Goal: Information Seeking & Learning: Learn about a topic

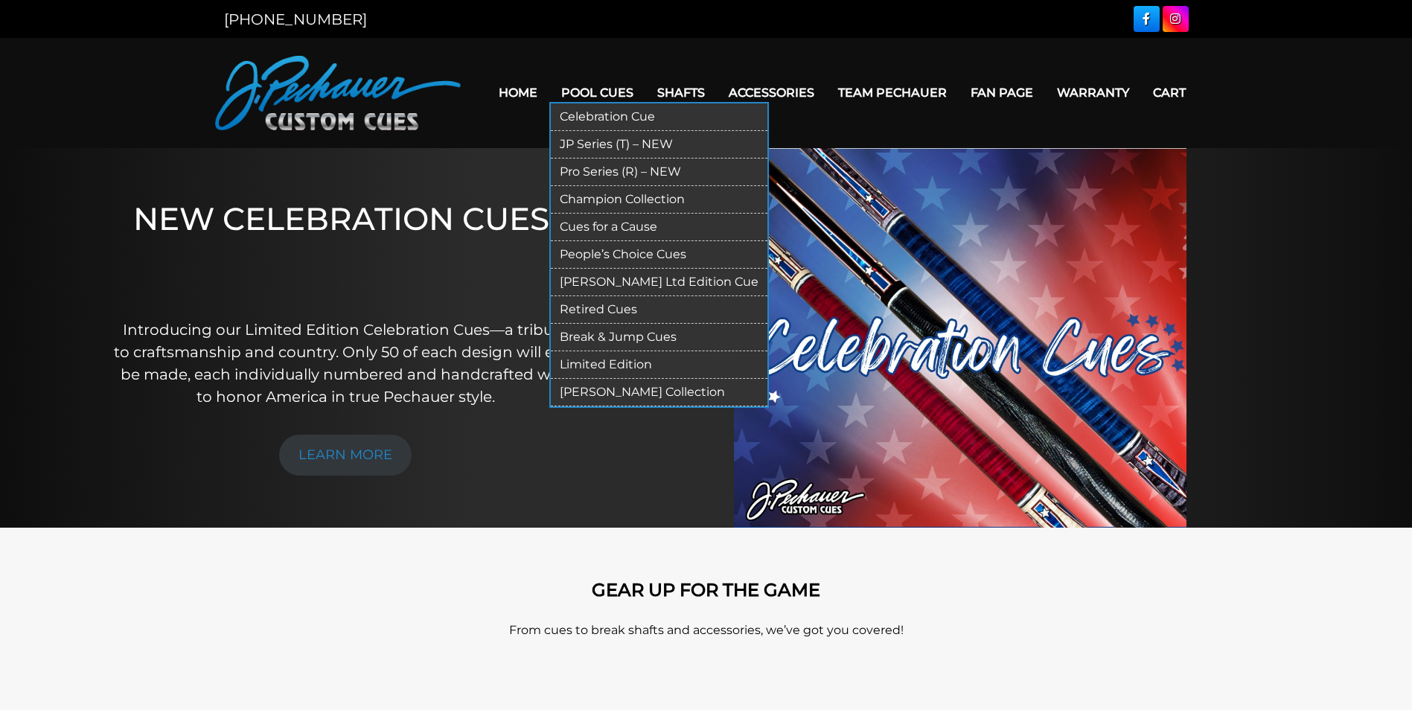
click at [597, 81] on link "Pool Cues" at bounding box center [597, 93] width 96 height 38
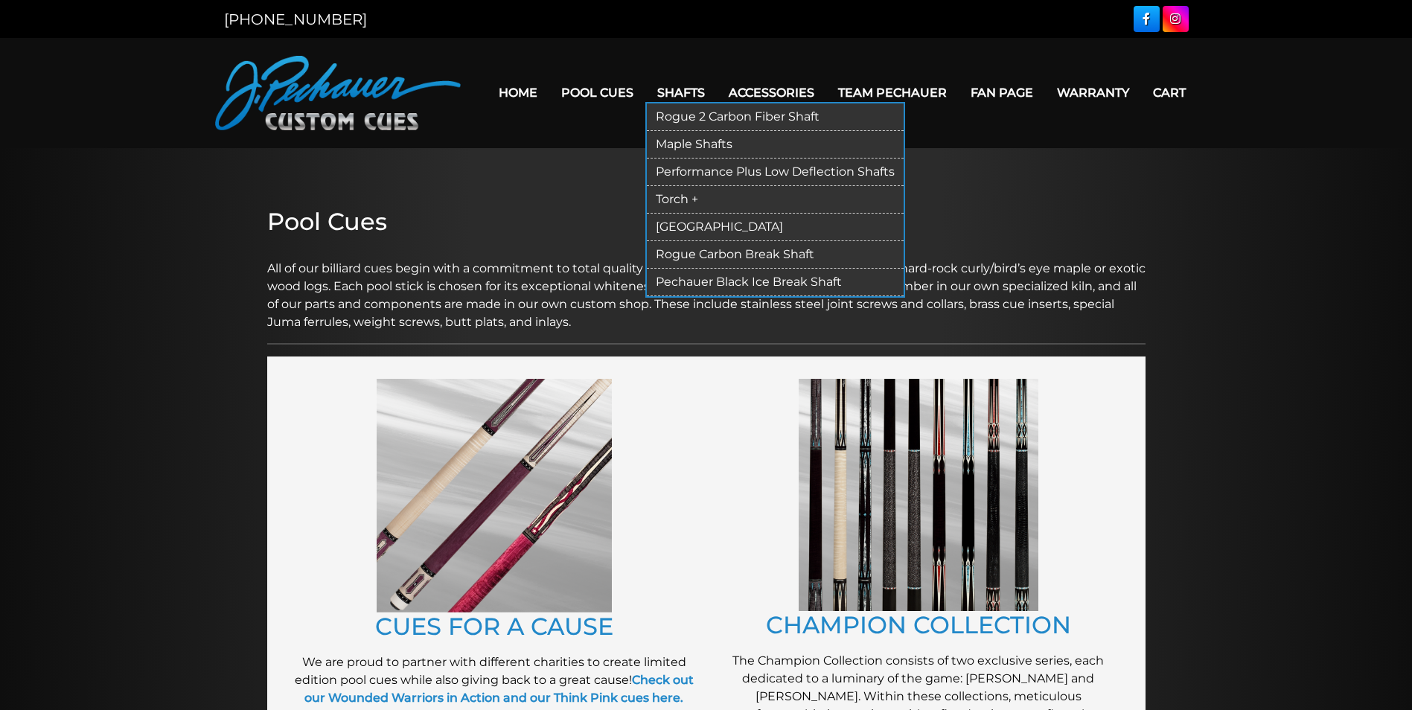
click at [653, 111] on link "Rogue 2 Carbon Fiber Shaft" at bounding box center [775, 117] width 257 height 28
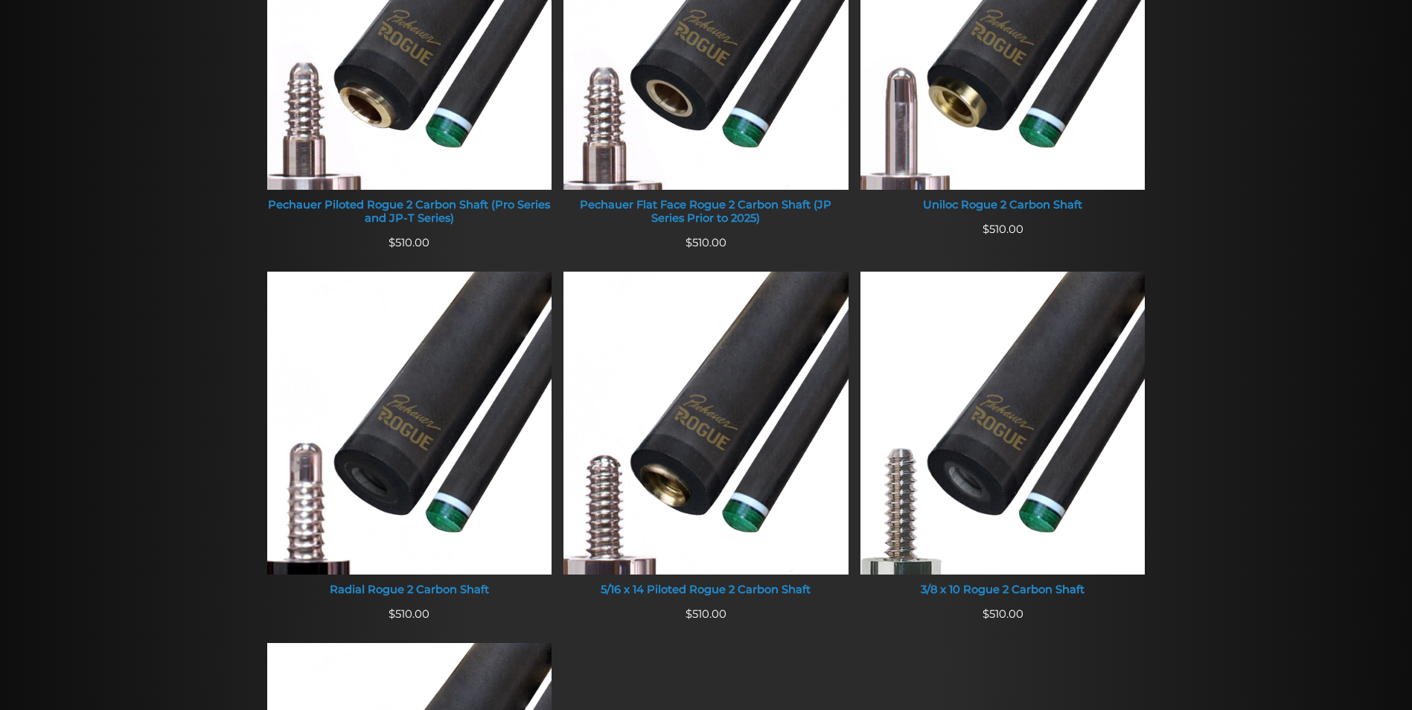
scroll to position [746, 0]
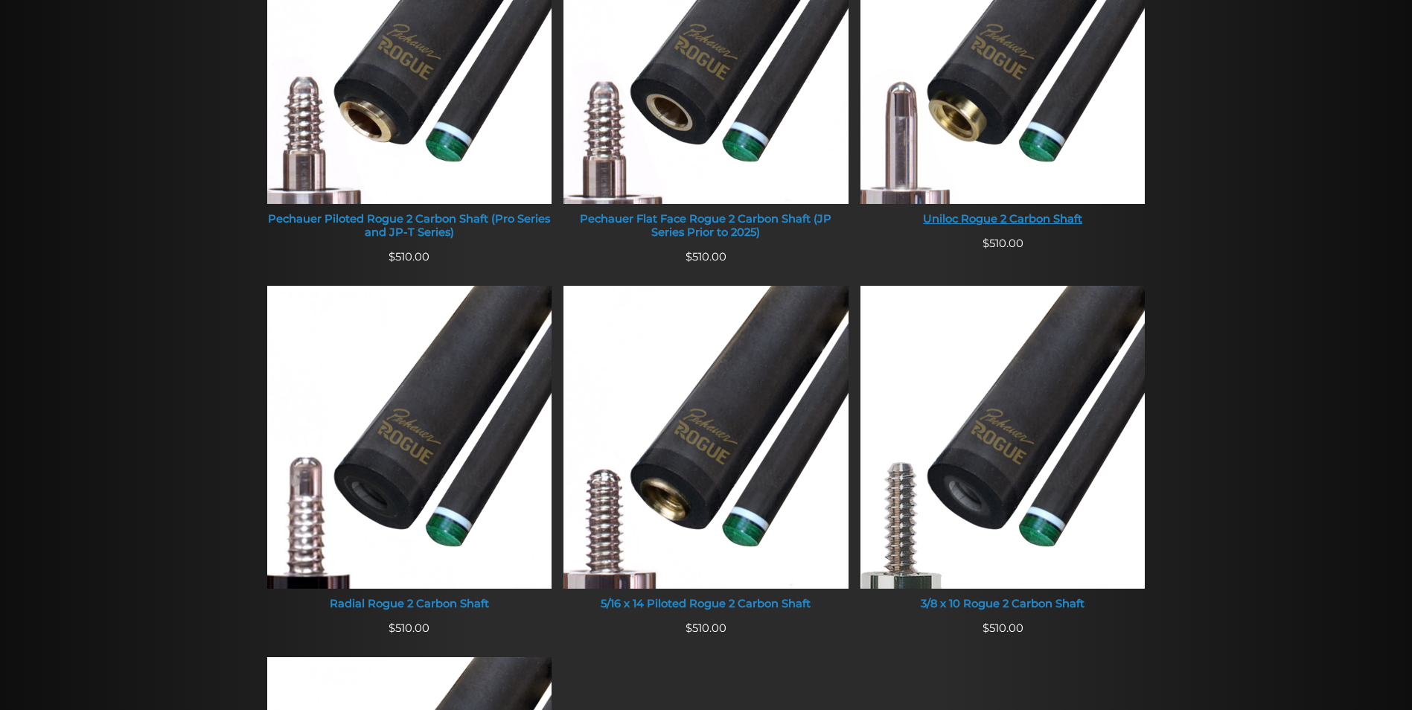
click at [1021, 205] on link "Uniloc Rogue 2 Carbon Shaft" at bounding box center [1002, 68] width 285 height 334
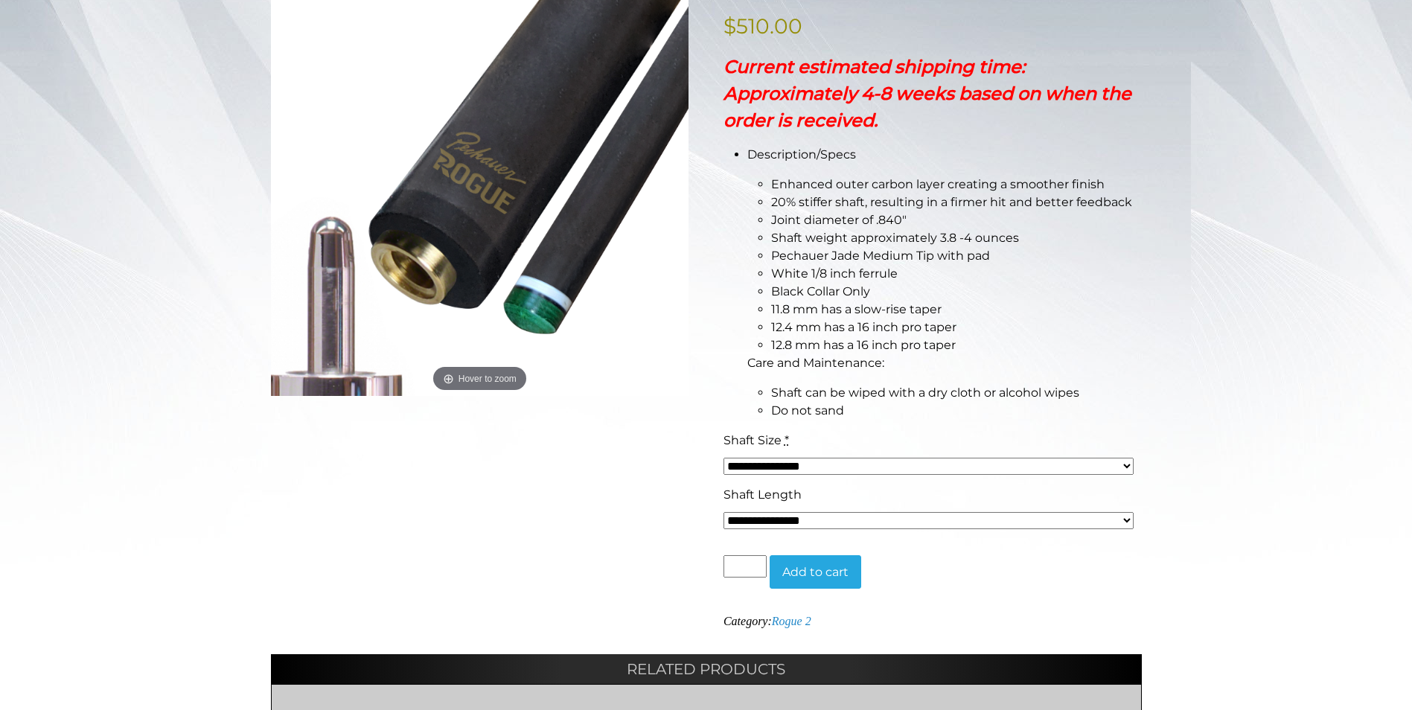
scroll to position [290, 0]
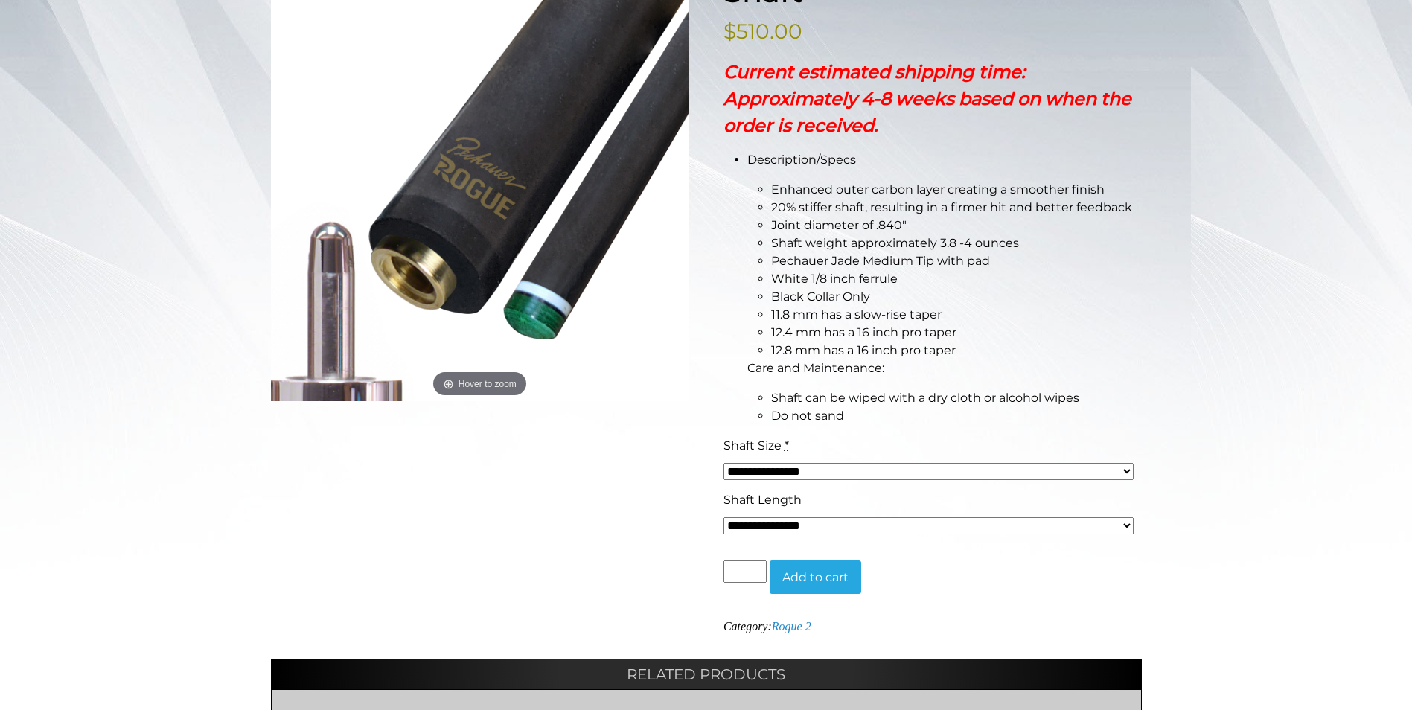
drag, startPoint x: 583, startPoint y: 444, endPoint x: 569, endPoint y: 402, distance: 44.0
click at [569, 402] on div "**********" at bounding box center [706, 443] width 871 height 1010
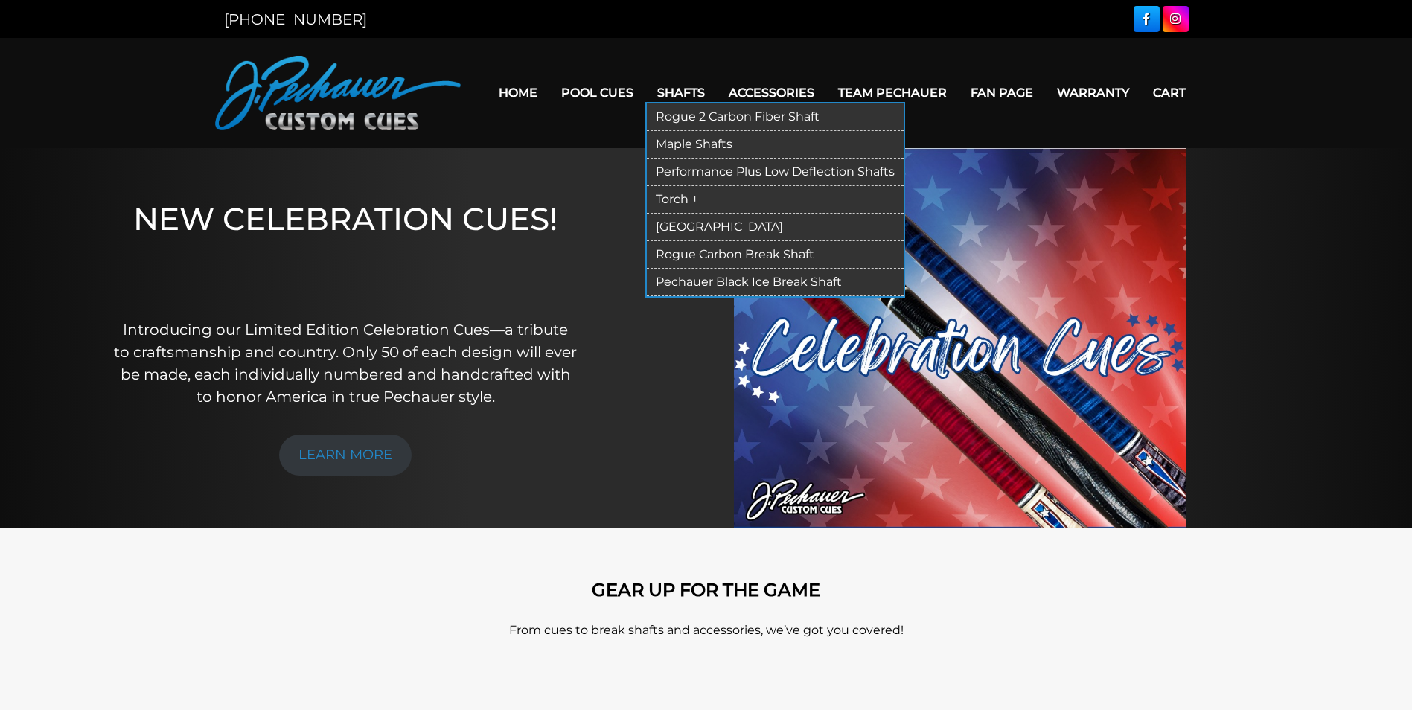
click at [695, 92] on link "Shafts" at bounding box center [680, 93] width 71 height 38
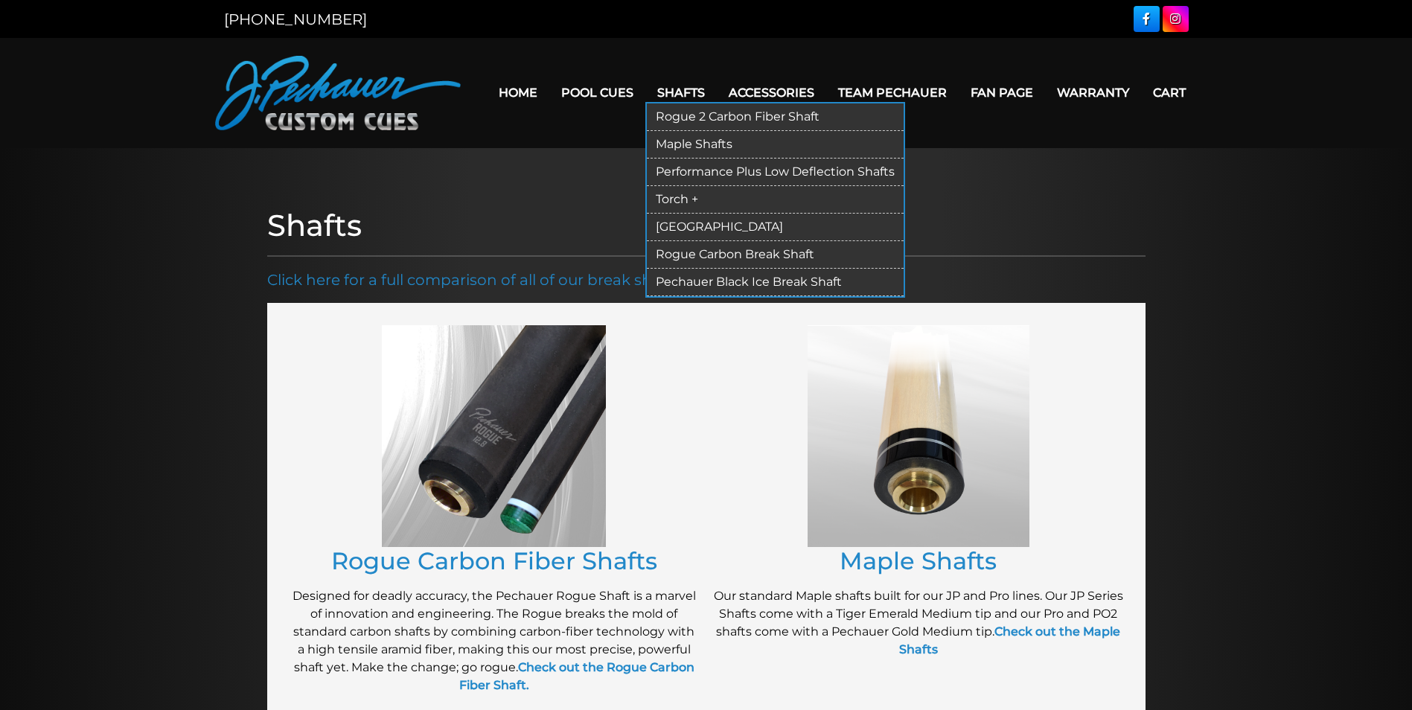
click at [708, 115] on link "Rogue 2 Carbon Fiber Shaft" at bounding box center [775, 117] width 257 height 28
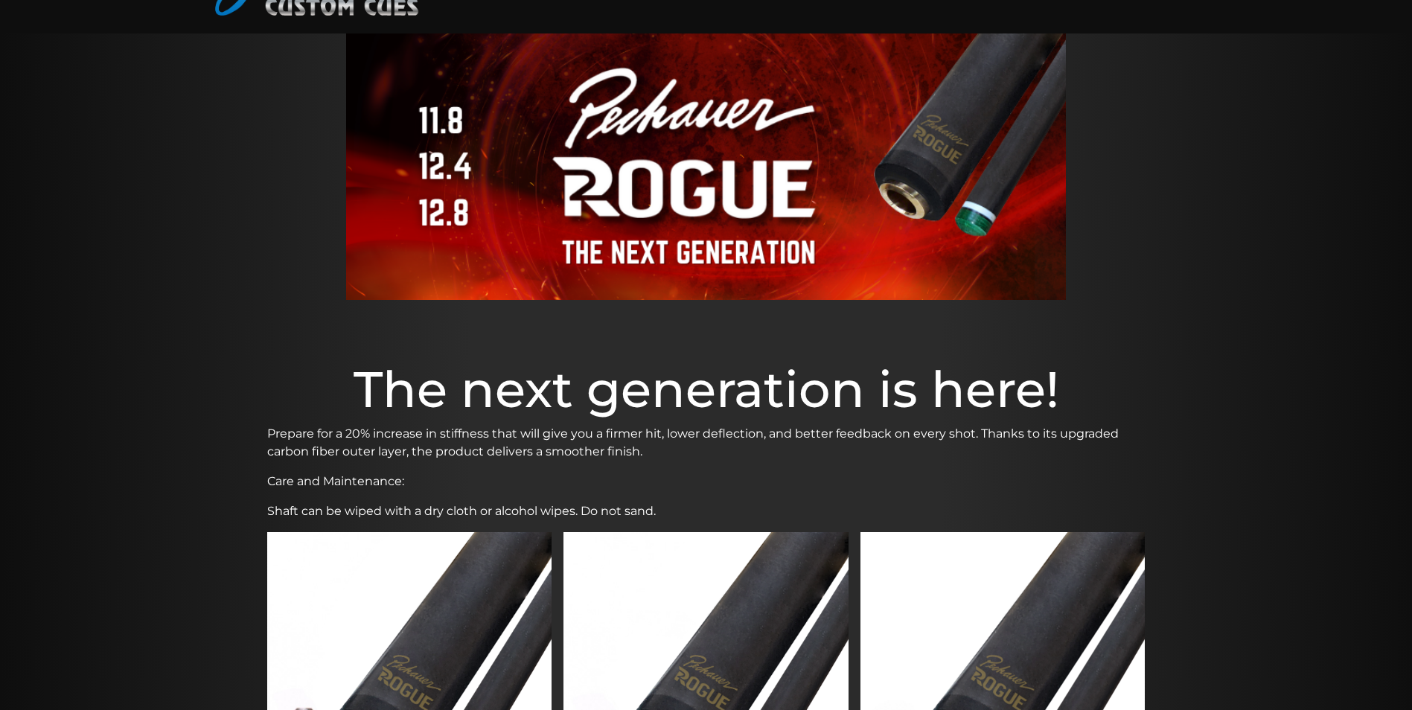
scroll to position [110, 0]
